Goal: Information Seeking & Learning: Learn about a topic

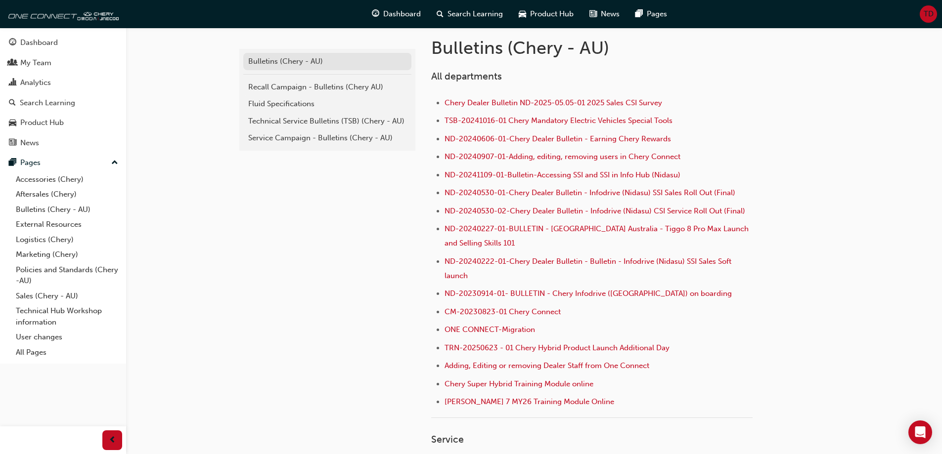
scroll to position [148, 0]
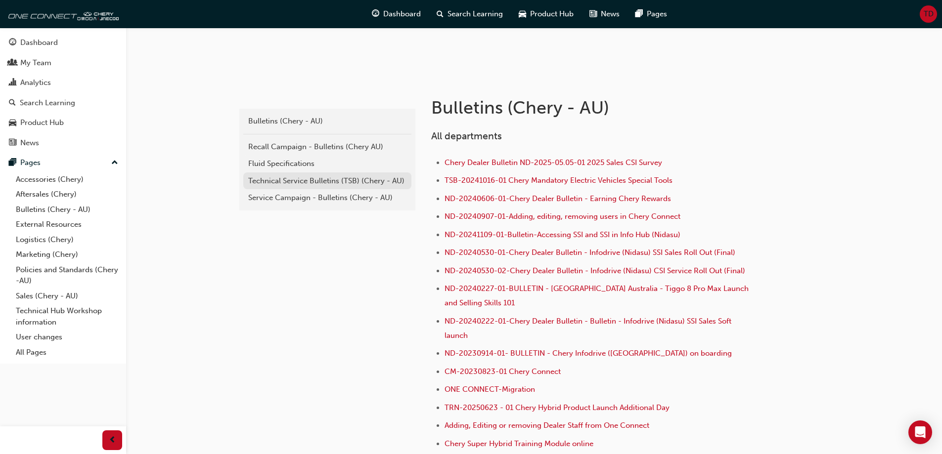
click at [309, 185] on div "Technical Service Bulletins (TSB) (Chery - AU)" at bounding box center [327, 180] width 158 height 11
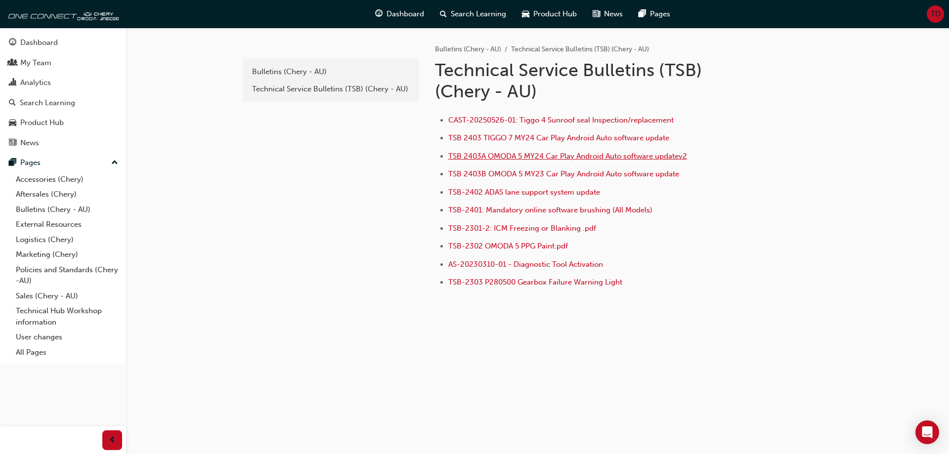
click at [575, 156] on span "TSB 2403A OMODA 5 MY24 Car Play Android Auto software updatev2" at bounding box center [567, 156] width 239 height 9
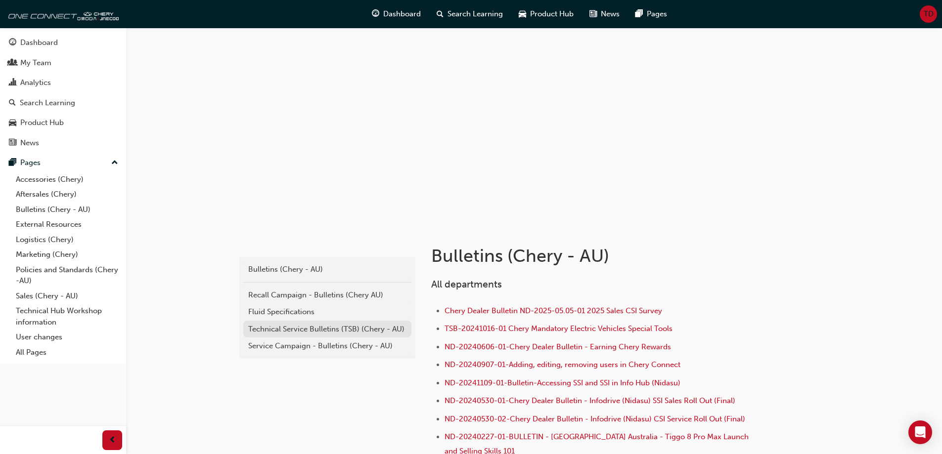
click at [318, 329] on div "Technical Service Bulletins (TSB) (Chery - AU)" at bounding box center [327, 329] width 158 height 11
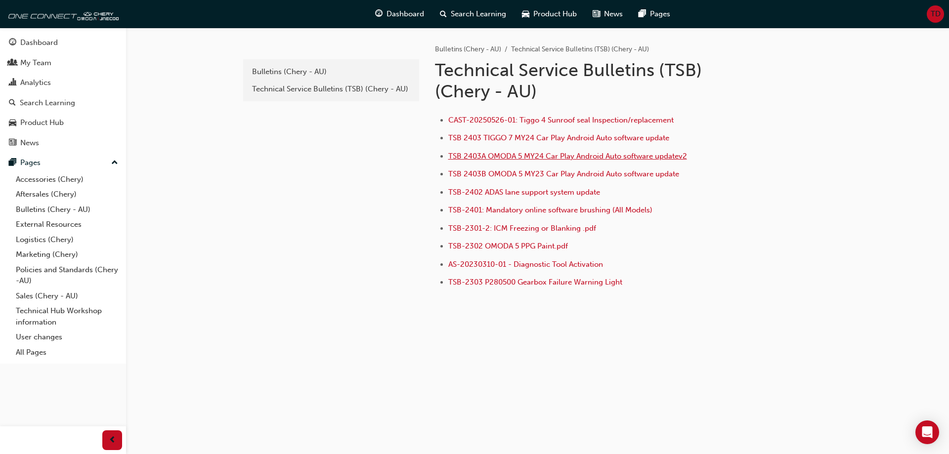
click at [533, 158] on span "TSB 2403A OMODA 5 MY24 Car Play Android Auto software updatev2" at bounding box center [567, 156] width 239 height 9
